Goal: Task Accomplishment & Management: Use online tool/utility

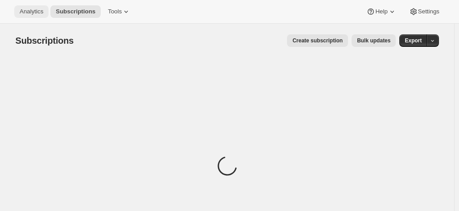
click at [36, 11] on span "Analytics" at bounding box center [32, 11] width 24 height 7
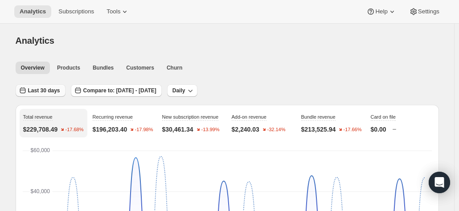
click at [49, 92] on span "Last 30 days" at bounding box center [44, 90] width 32 height 7
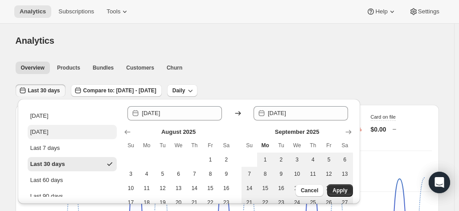
scroll to position [105, 0]
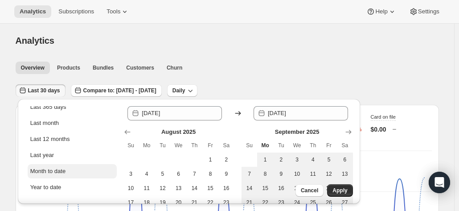
click at [67, 169] on button "Month to date" at bounding box center [72, 171] width 89 height 14
type input "[DATE]"
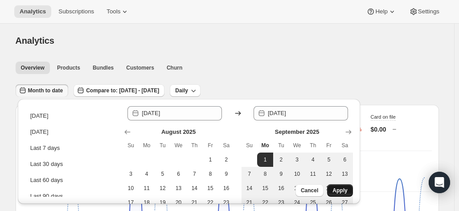
click at [336, 189] on span "Apply" at bounding box center [339, 190] width 15 height 7
